Goal: Communication & Community: Answer question/provide support

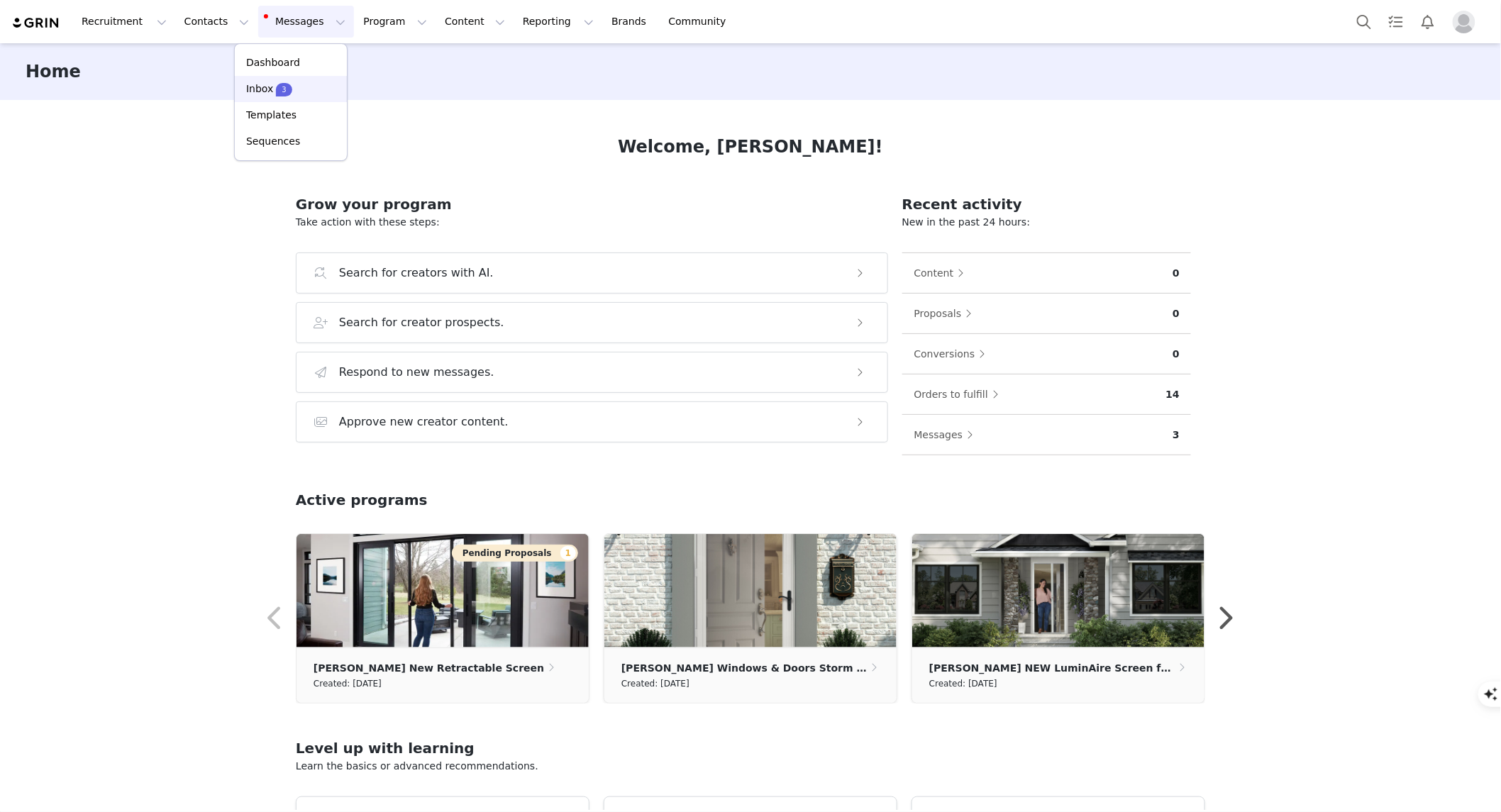
click at [272, 87] on div "Inbox 3" at bounding box center [269, 89] width 46 height 15
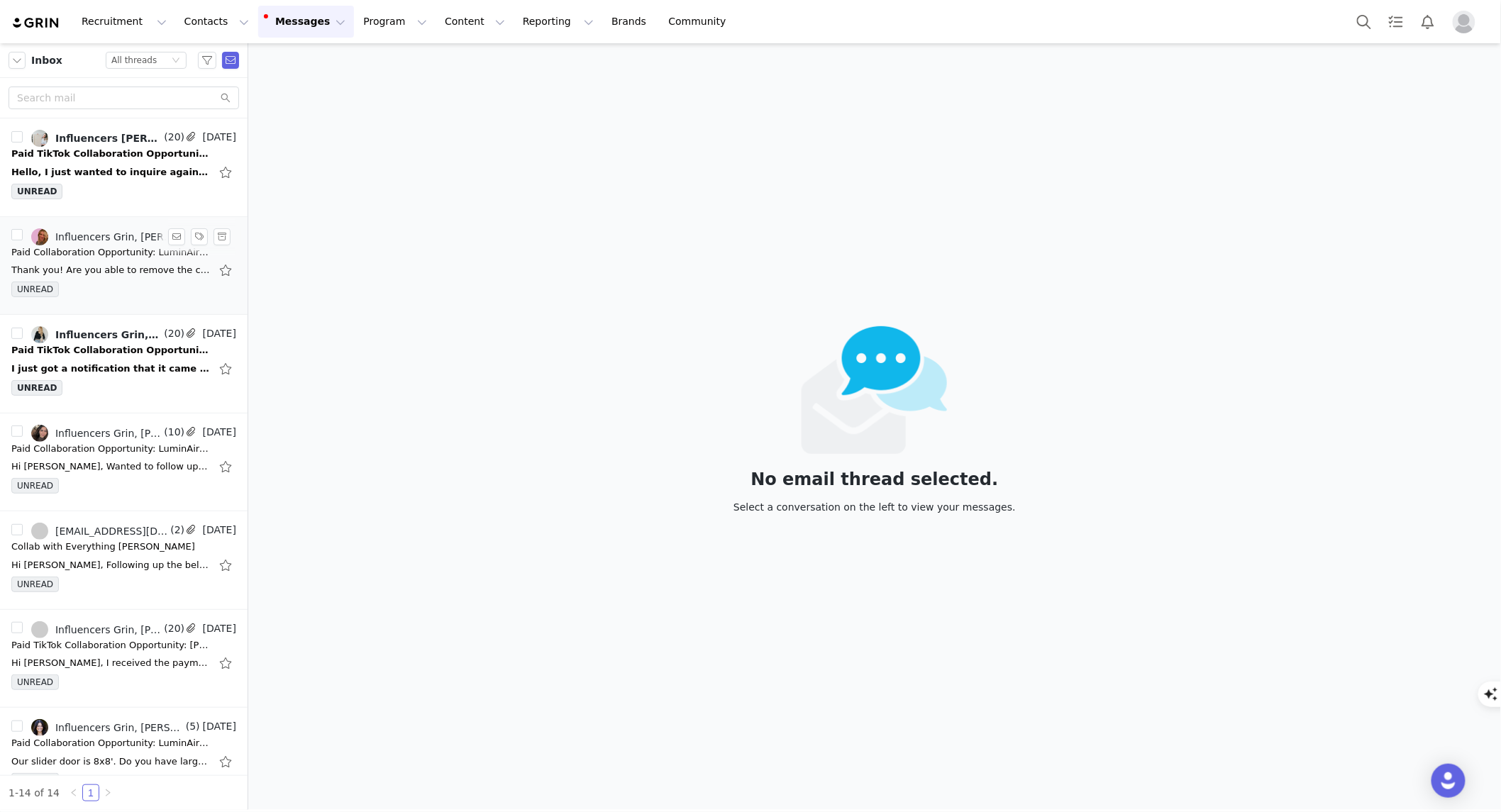
click at [103, 284] on div "UNREAD" at bounding box center [124, 292] width 225 height 21
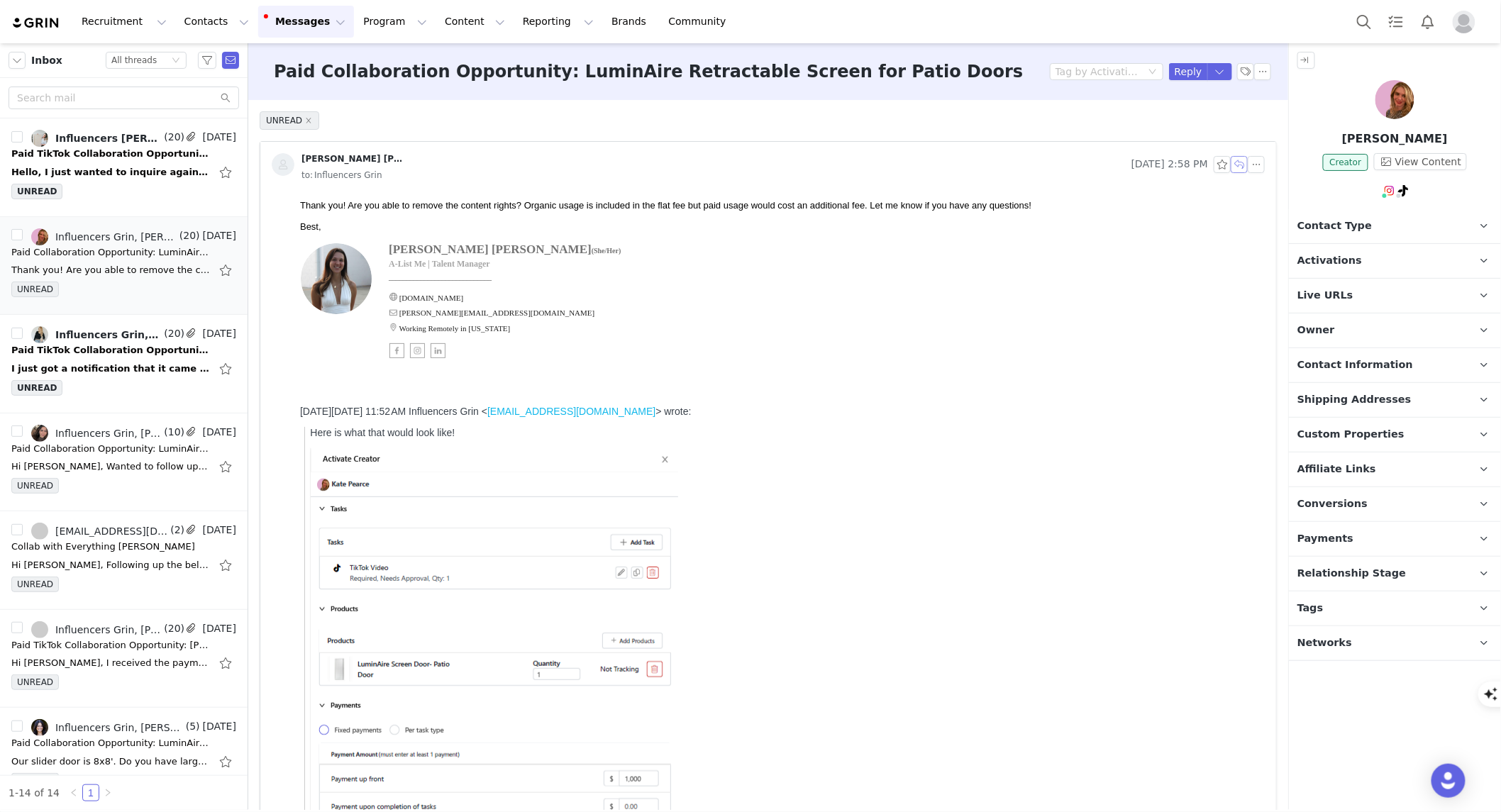
click at [1231, 165] on button "button" at bounding box center [1239, 165] width 17 height 17
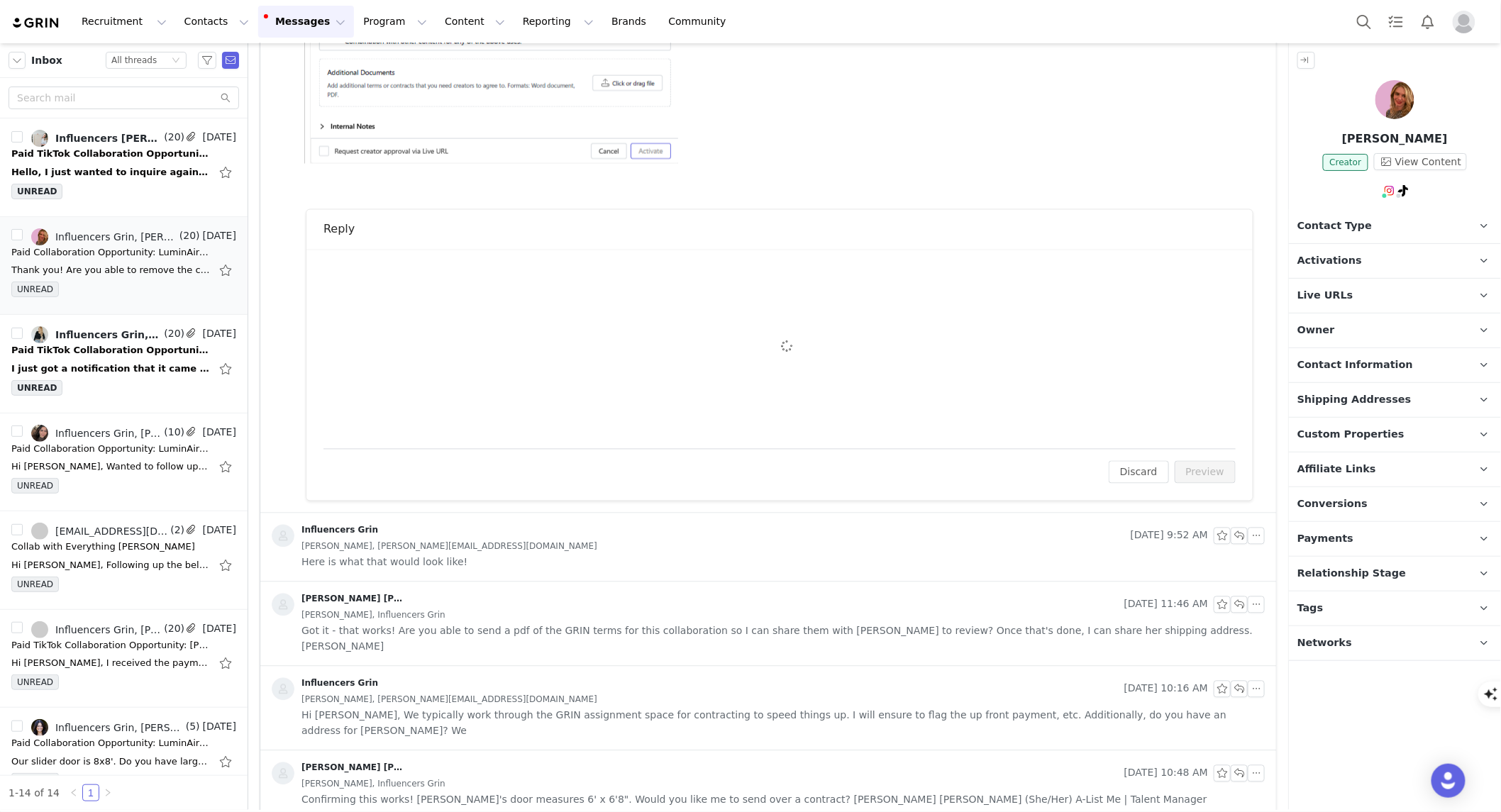
scroll to position [965, 0]
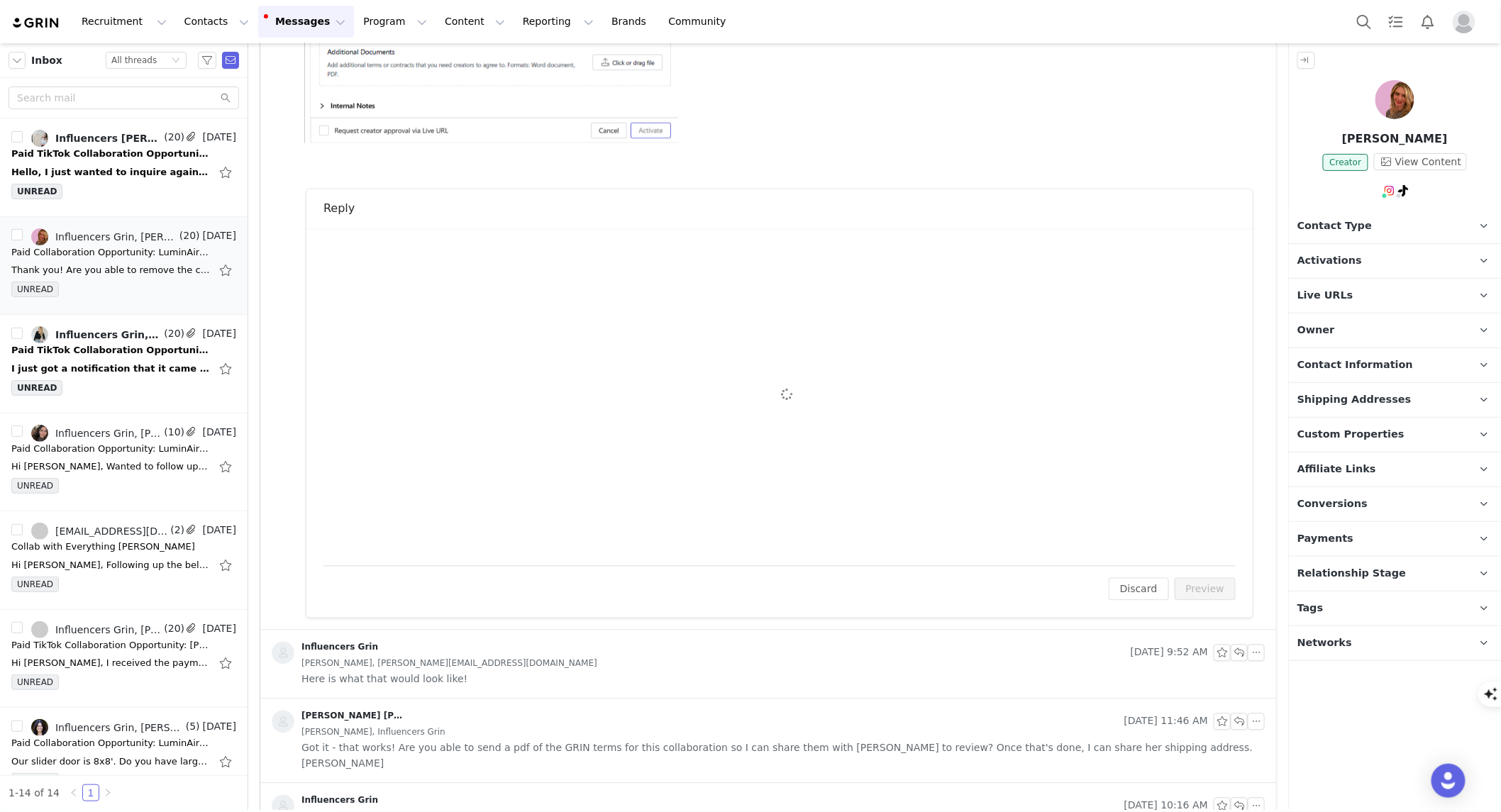
click at [437, 316] on div "To: [PERSON_NAME][EMAIL_ADDRESS][DOMAIN_NAME] Cc Cc: Attach a file Sending Opti…" at bounding box center [780, 397] width 912 height 303
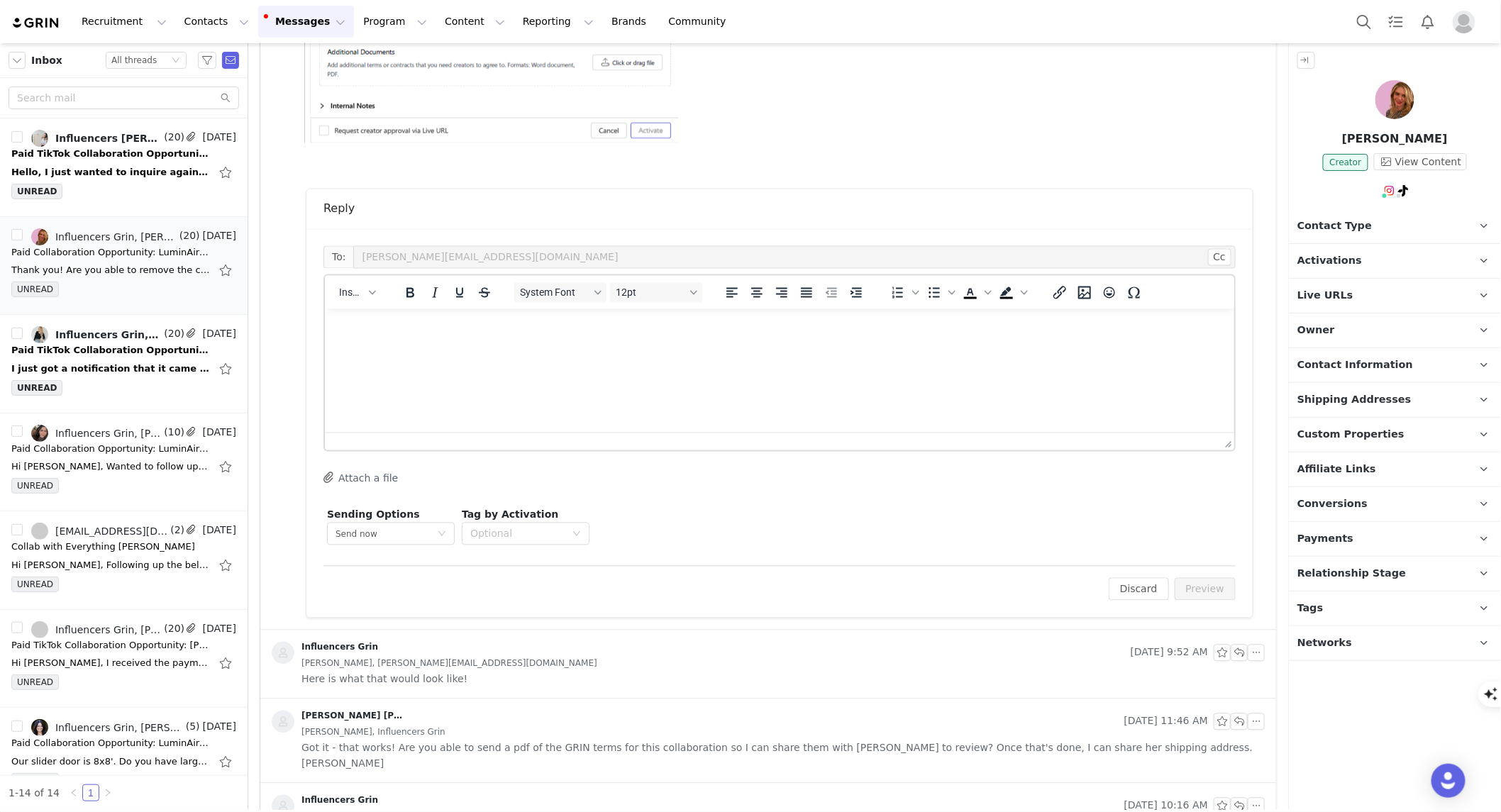
scroll to position [0, 0]
click at [407, 346] on html at bounding box center [779, 328] width 909 height 39
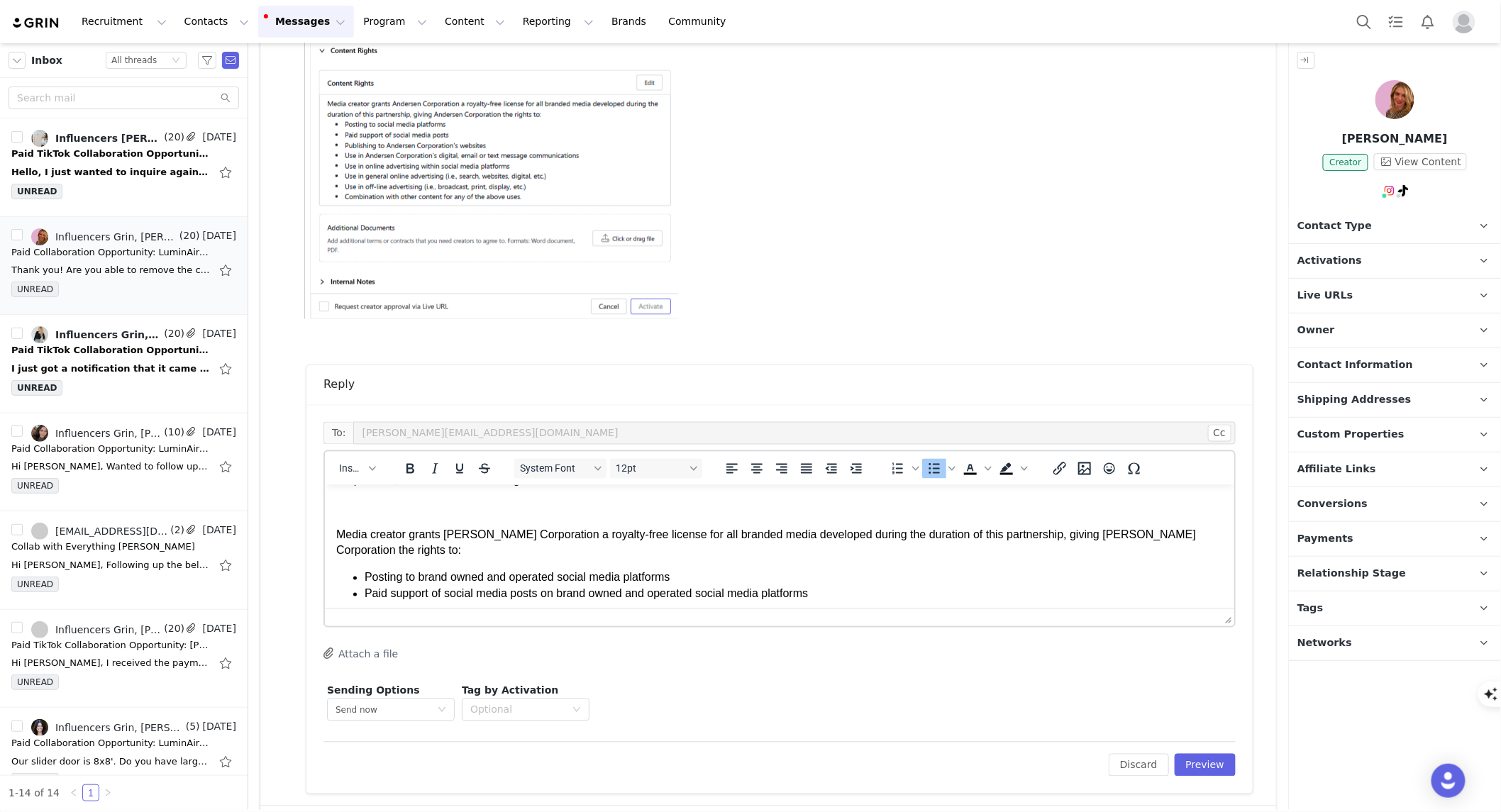
scroll to position [82, 0]
drag, startPoint x: 871, startPoint y: 594, endPoint x: 128, endPoint y: 591, distance: 743.0
click at [325, 591] on html "Hi [PERSON_NAME], No problem, how about the following: Media creator grants [PE…" at bounding box center [779, 506] width 909 height 206
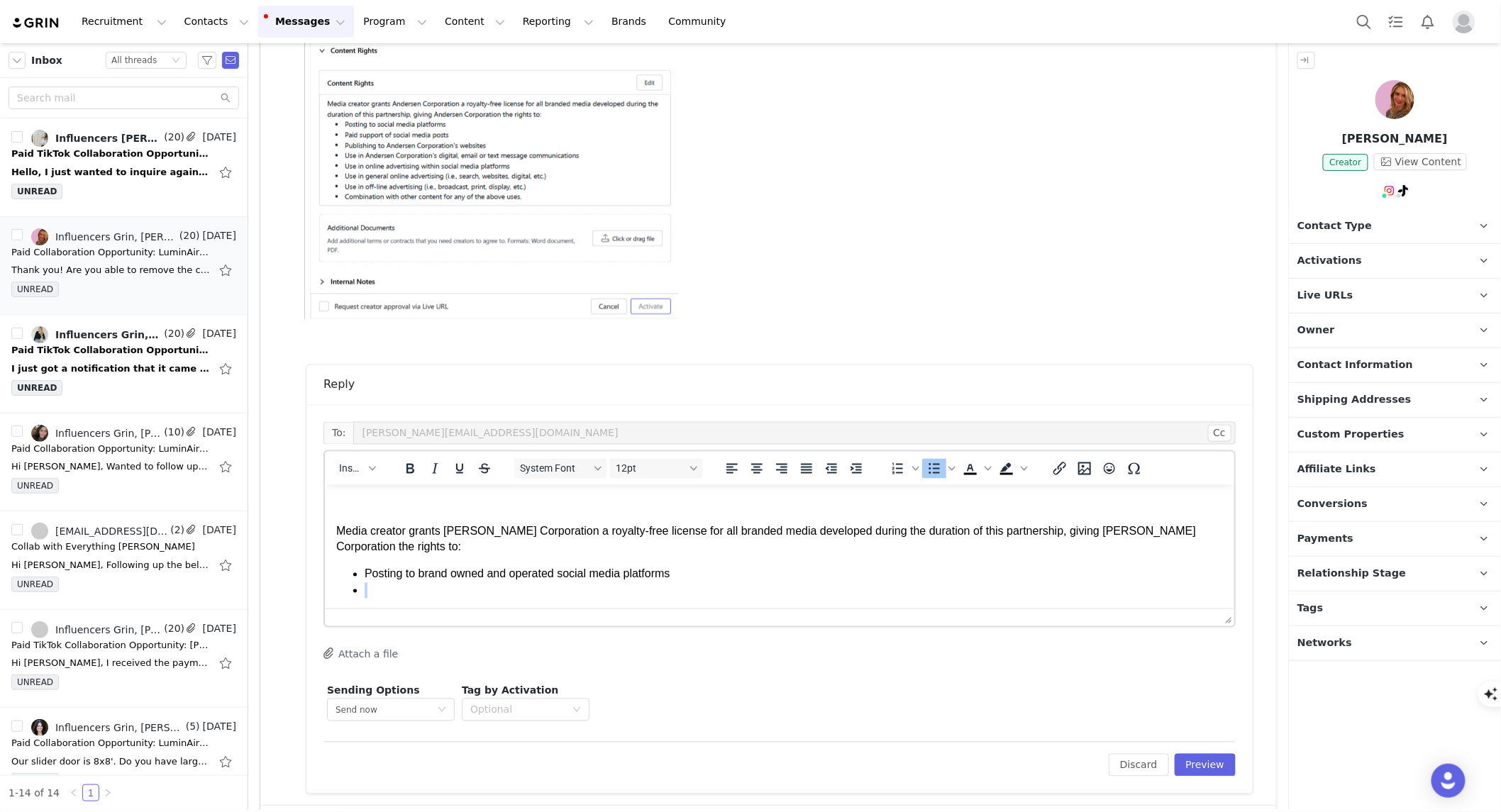
drag, startPoint x: 400, startPoint y: 591, endPoint x: 625, endPoint y: 1072, distance: 531.0
click at [325, 587] on html "Hi [PERSON_NAME], No problem, how about the following: Media creator grants [PE…" at bounding box center [779, 506] width 909 height 206
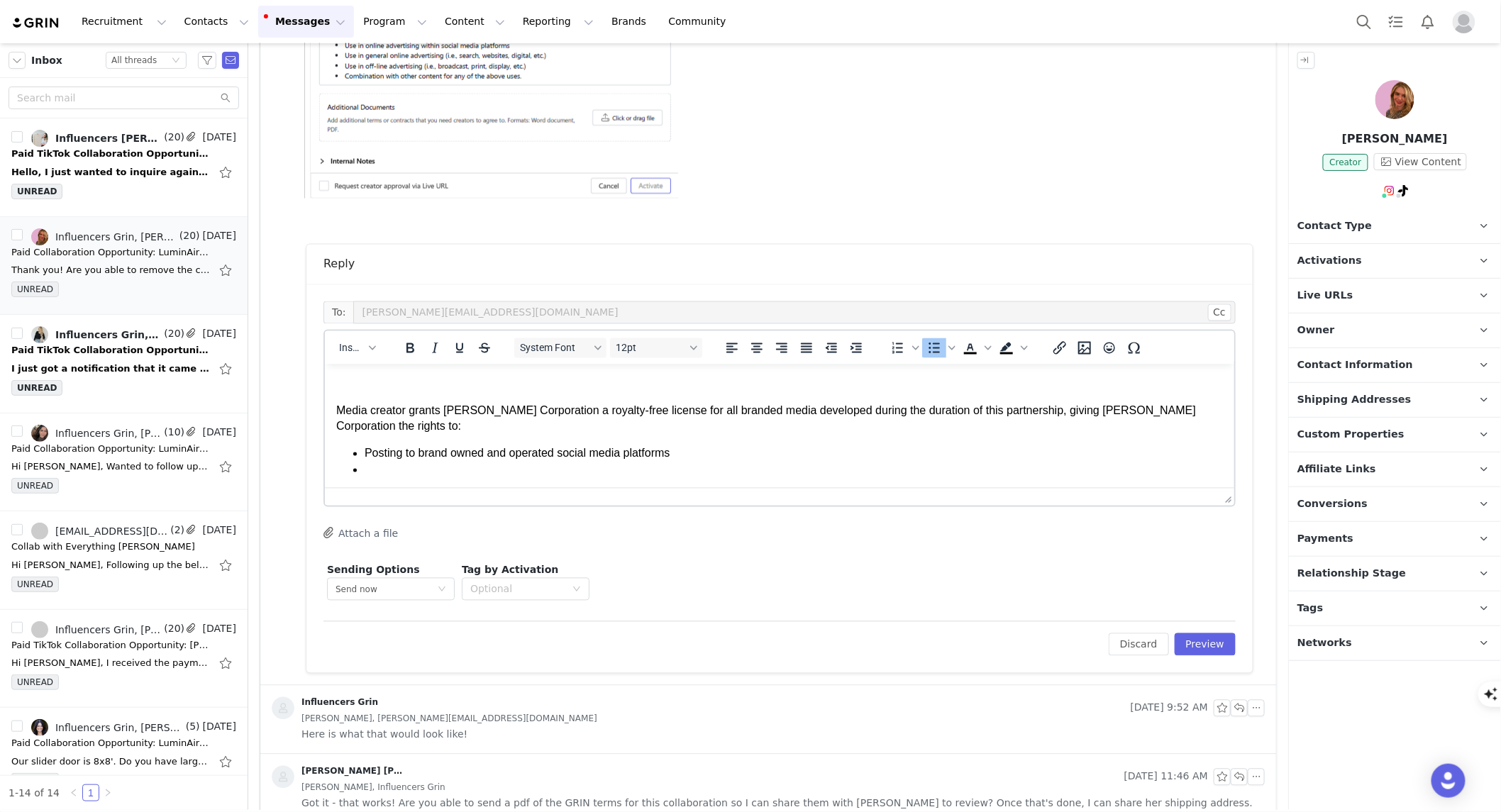
click at [450, 435] on body "Hi [PERSON_NAME], No problem, how about the following: Media creator grants [PE…" at bounding box center [778, 385] width 887 height 183
drag, startPoint x: 369, startPoint y: 450, endPoint x: 376, endPoint y: 428, distance: 23.1
click at [376, 428] on body "Hi [PERSON_NAME], No problem, how about the following: Media creator grants [PE…" at bounding box center [778, 385] width 887 height 183
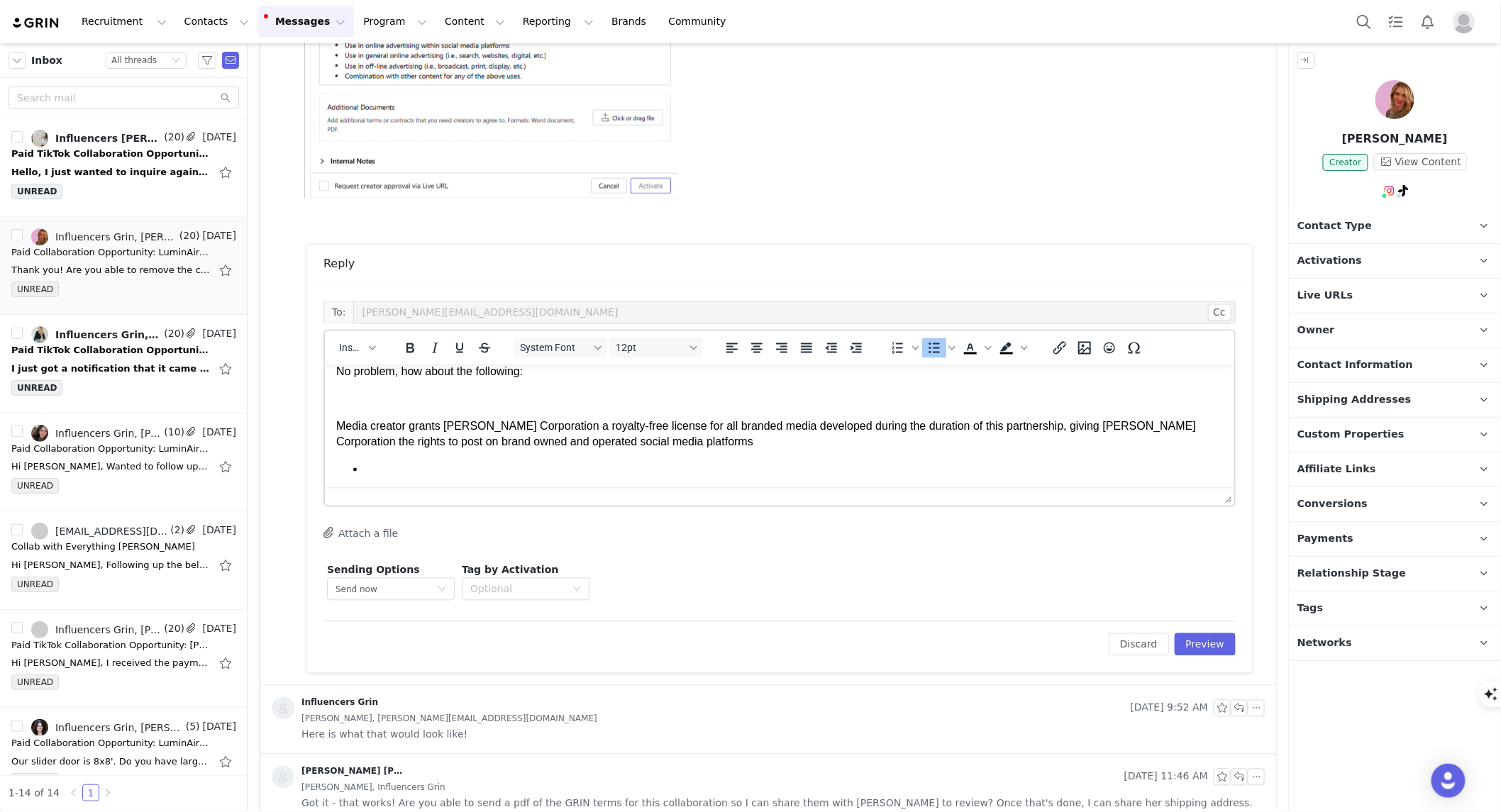
click at [387, 466] on li "Rich Text Area. Press ALT-0 for help." at bounding box center [793, 469] width 859 height 16
click at [1223, 647] on button "Preview" at bounding box center [1205, 644] width 61 height 23
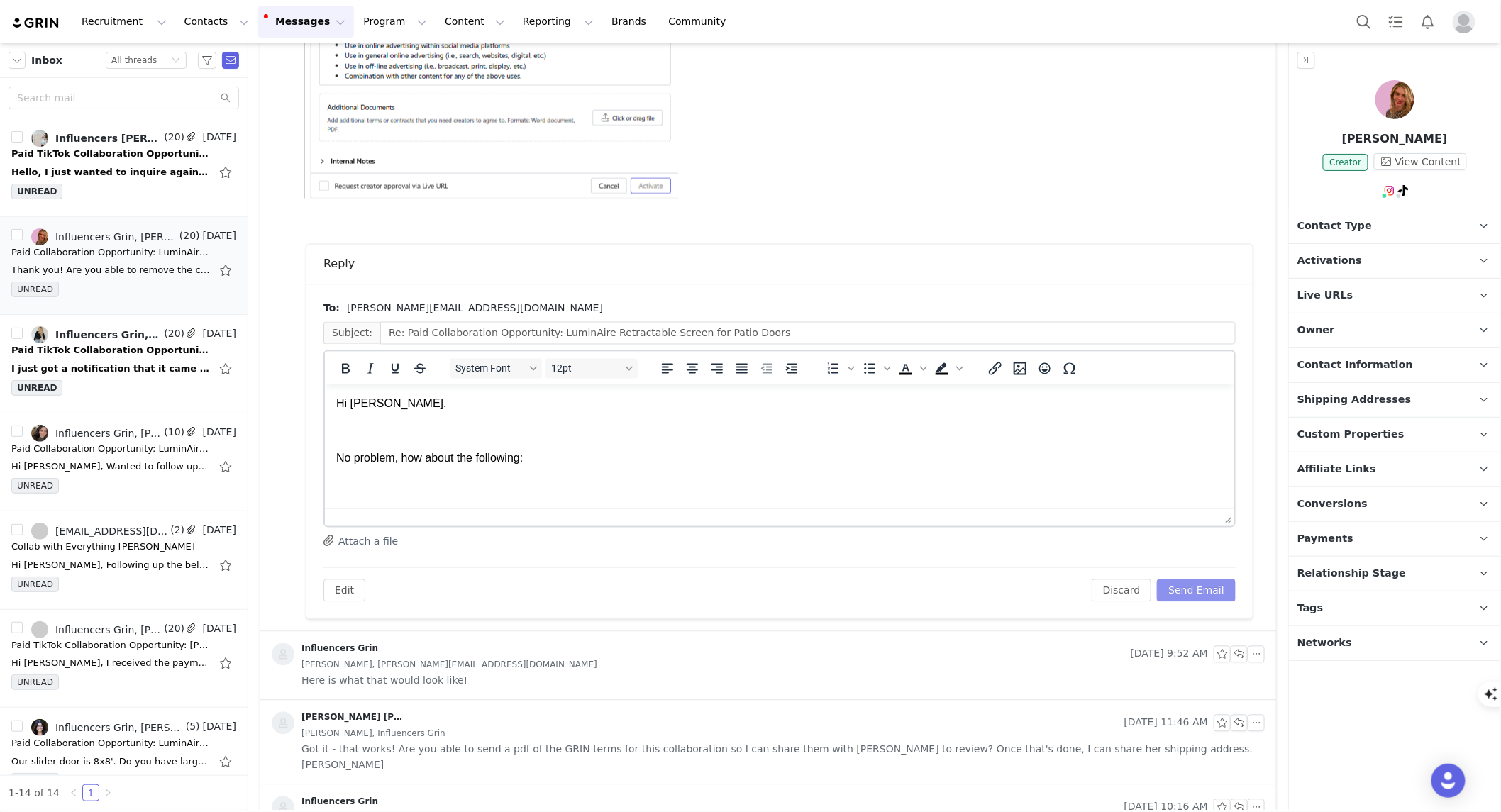
scroll to position [0, 0]
click at [1201, 597] on button "Send Email" at bounding box center [1197, 591] width 79 height 23
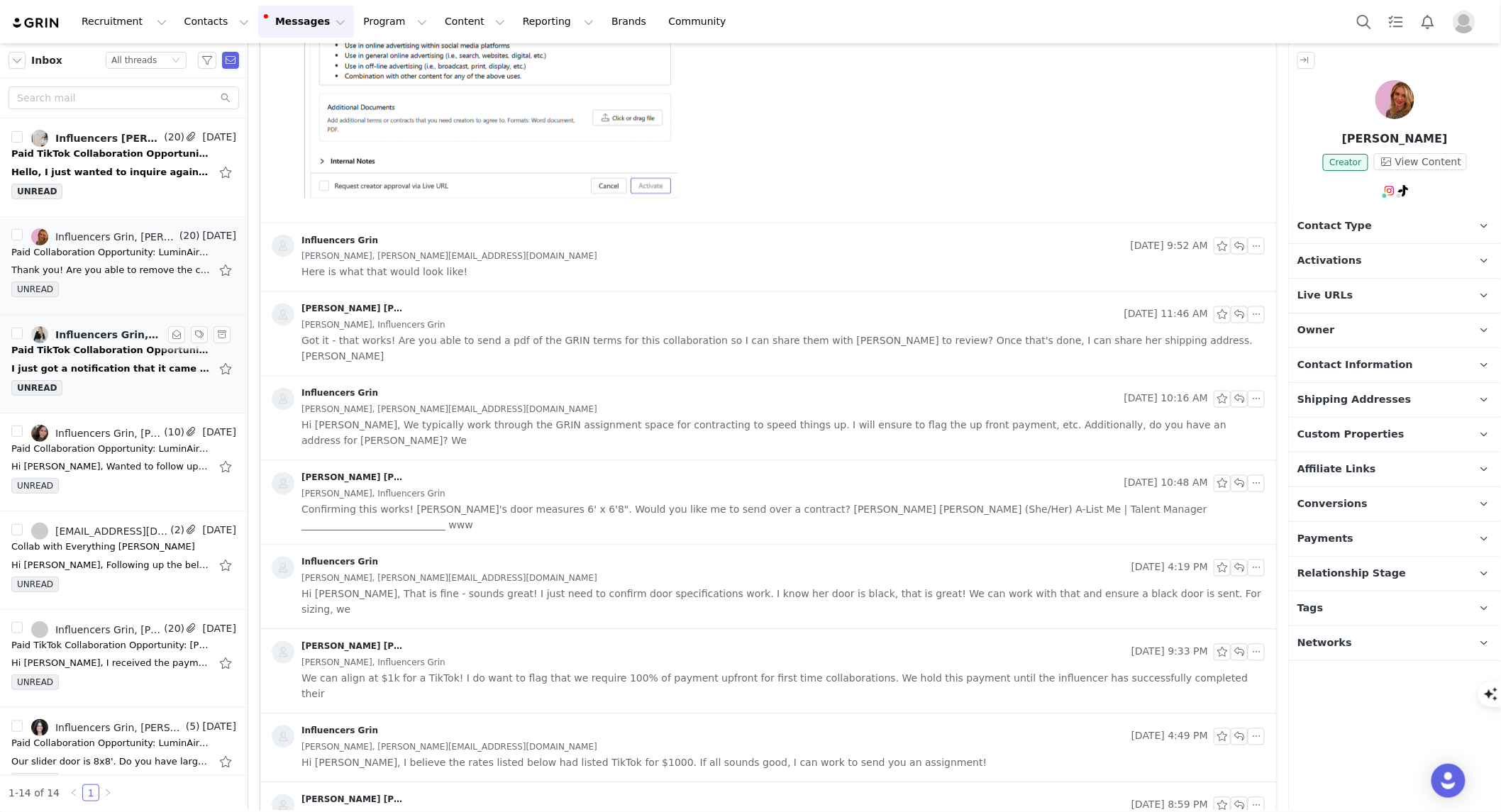
click at [121, 340] on div "Influencers Grin, [PERSON_NAME] • Doable DIY" at bounding box center [108, 334] width 105 height 11
